Goal: Information Seeking & Learning: Learn about a topic

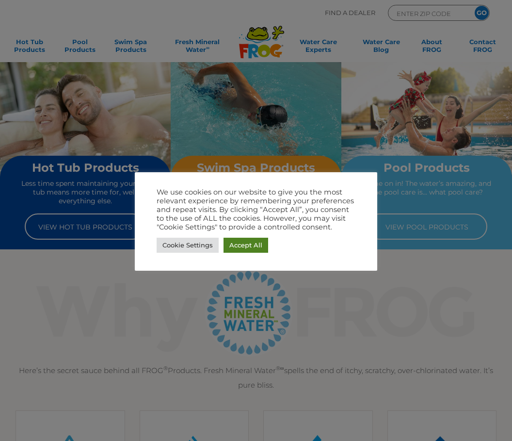
click at [244, 251] on link "Accept All" at bounding box center [245, 244] width 45 height 15
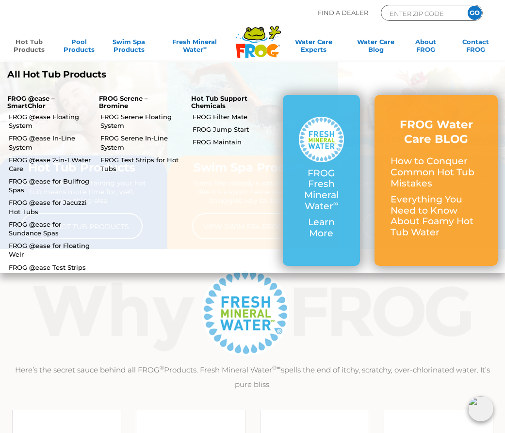
click at [35, 44] on link "Hot Tub Products" at bounding box center [29, 47] width 39 height 19
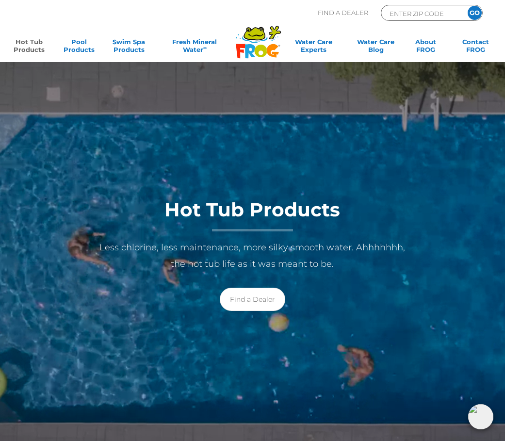
click at [255, 44] on icon ".st130{clip-path:url(#SVGID_2_);fill-rule:evenodd;clip-rule:evenodd;fill:#C3CC0…" at bounding box center [258, 41] width 46 height 33
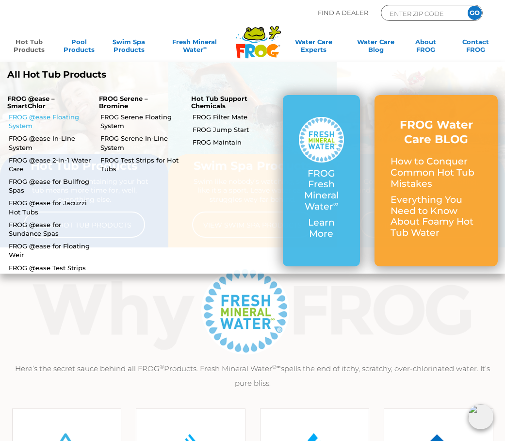
click at [24, 118] on link "FROG @ease Floating System" at bounding box center [50, 120] width 83 height 17
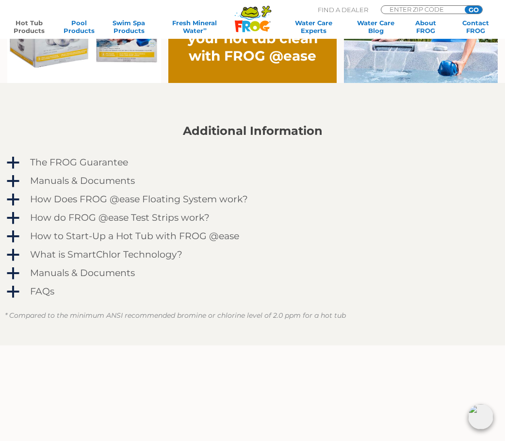
scroll to position [727, 0]
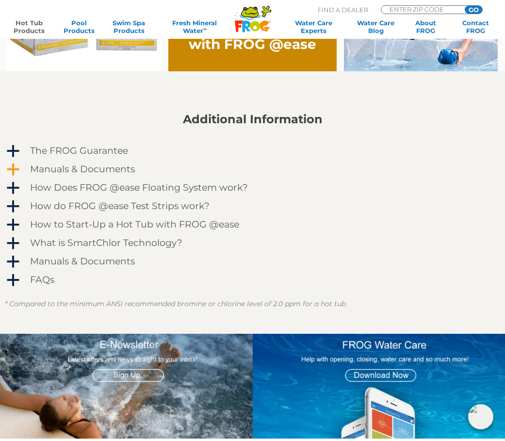
click at [14, 164] on span "a" at bounding box center [13, 169] width 15 height 15
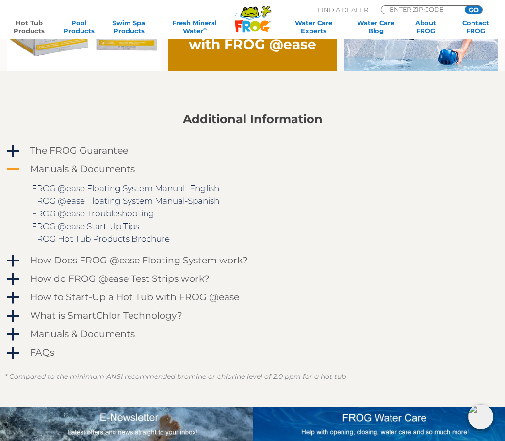
click at [14, 164] on span "A" at bounding box center [13, 169] width 15 height 15
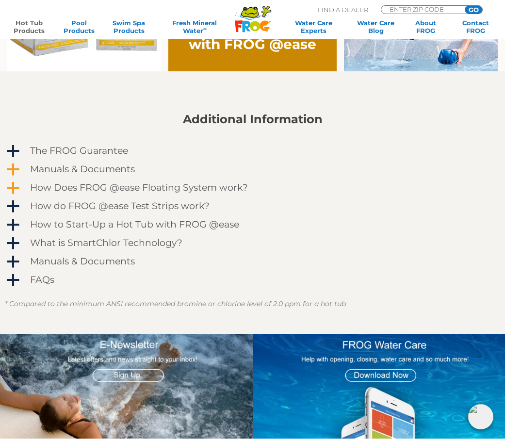
click at [17, 189] on span "a" at bounding box center [13, 188] width 15 height 15
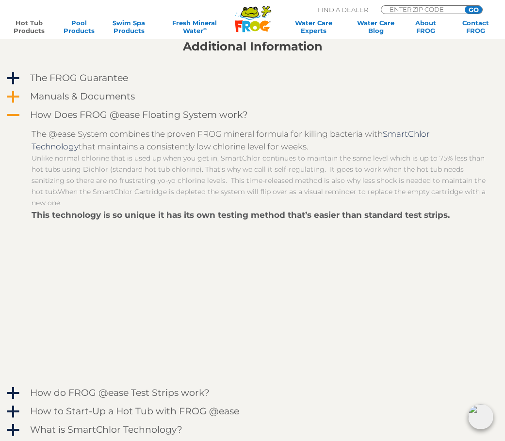
scroll to position [824, 0]
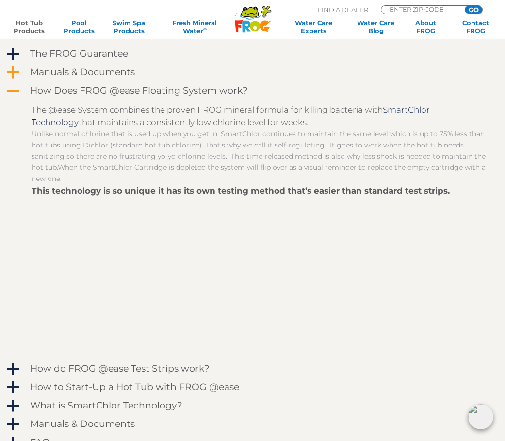
click at [17, 95] on span "A" at bounding box center [13, 91] width 15 height 15
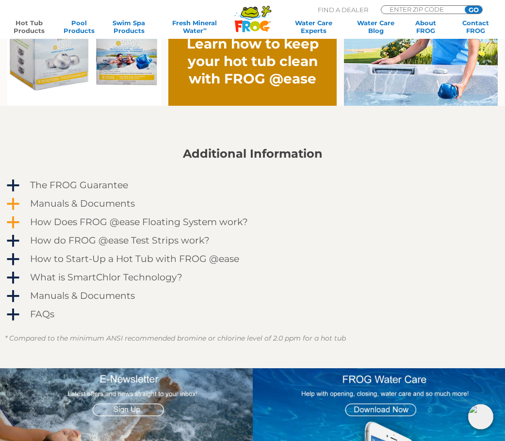
scroll to position [679, 0]
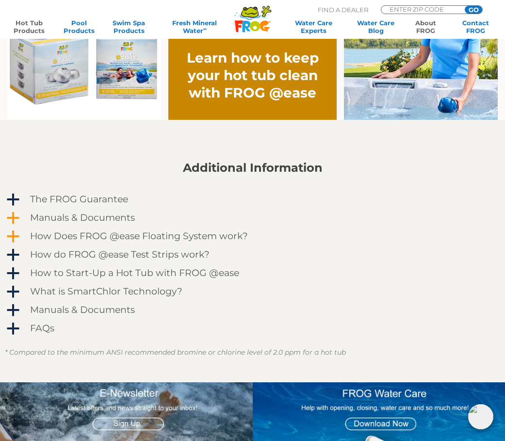
click at [419, 27] on link "About FROG" at bounding box center [425, 27] width 39 height 16
